Goal: Task Accomplishment & Management: Manage account settings

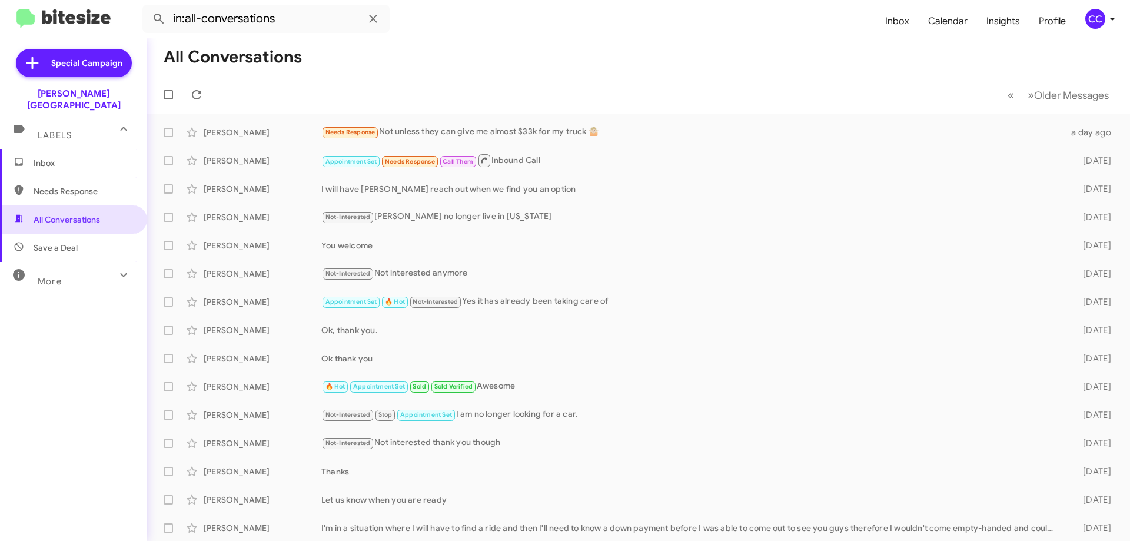
click at [54, 185] on span "Needs Response" at bounding box center [84, 191] width 100 height 12
type input "in:needs-response"
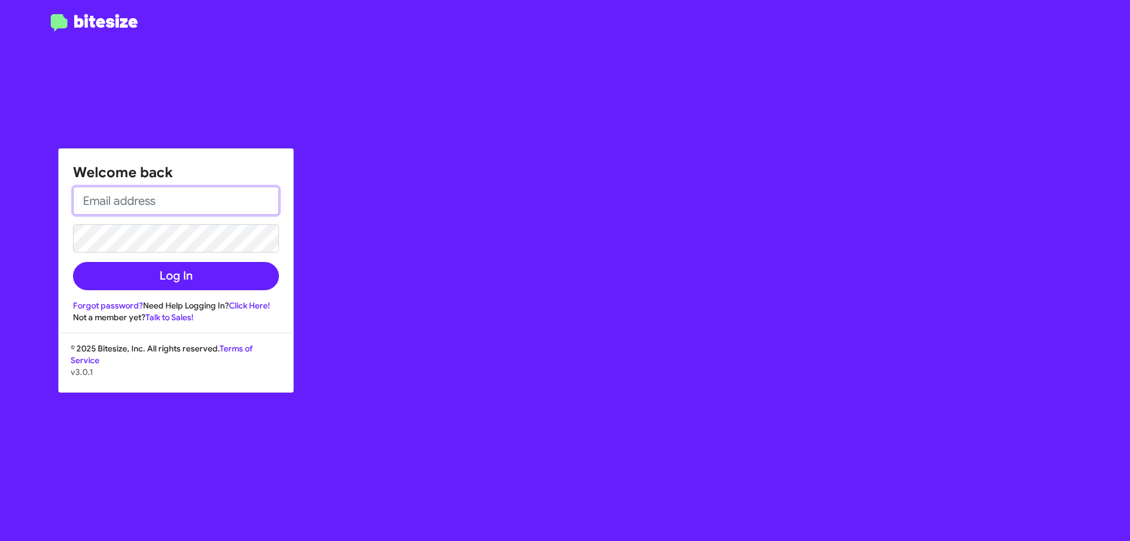
click at [95, 198] on input "email" at bounding box center [176, 201] width 206 height 28
type input "[EMAIL_ADDRESS][DOMAIN_NAME]"
click at [73, 262] on button "Log In" at bounding box center [176, 276] width 206 height 28
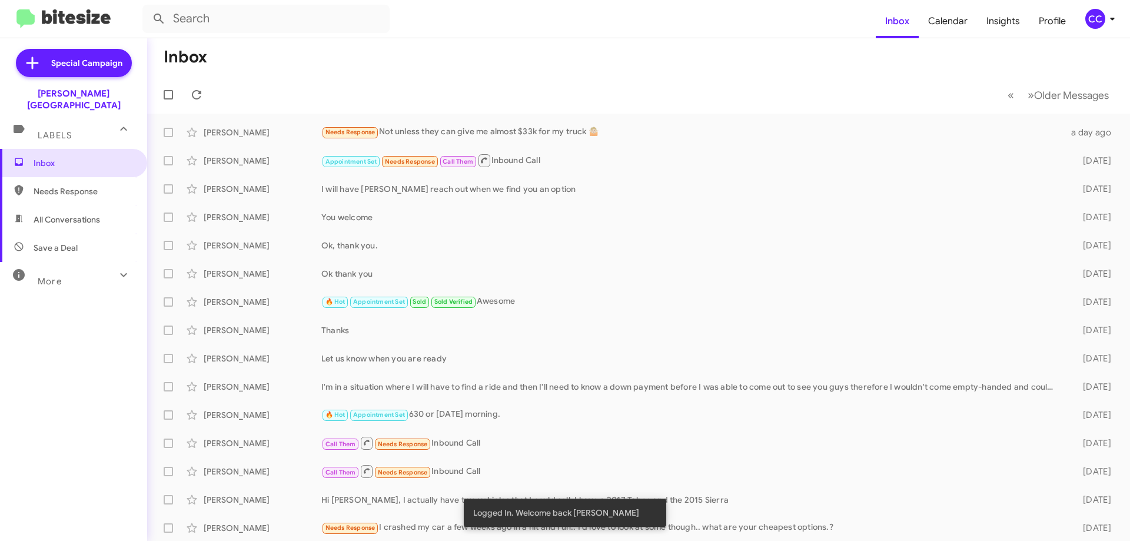
click at [31, 185] on span "Needs Response" at bounding box center [73, 191] width 147 height 28
type input "in:needs-response"
